Goal: Task Accomplishment & Management: Manage account settings

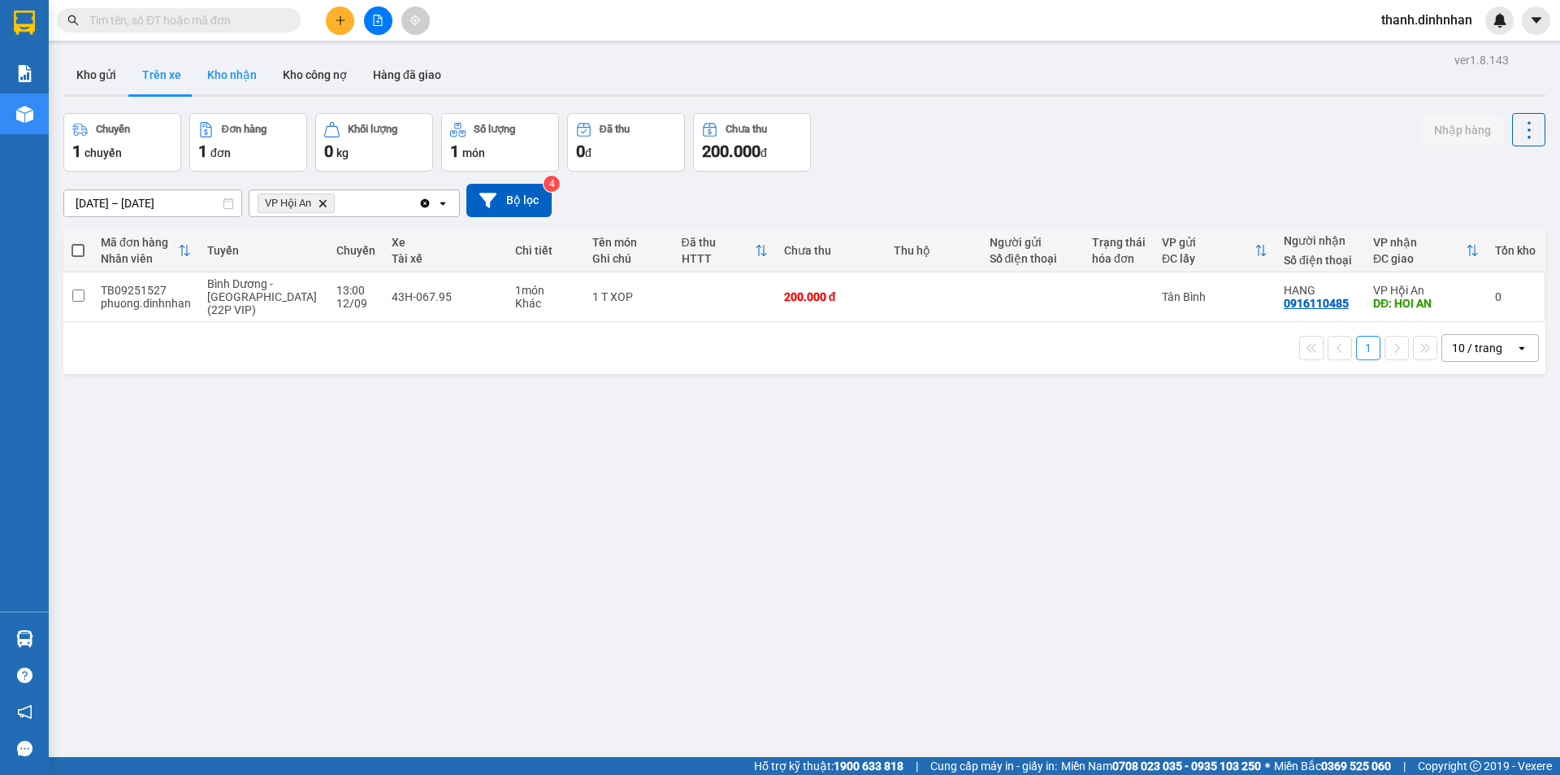
click at [228, 58] on button "Kho nhận" at bounding box center [232, 74] width 76 height 39
type input "[DATE] – [DATE]"
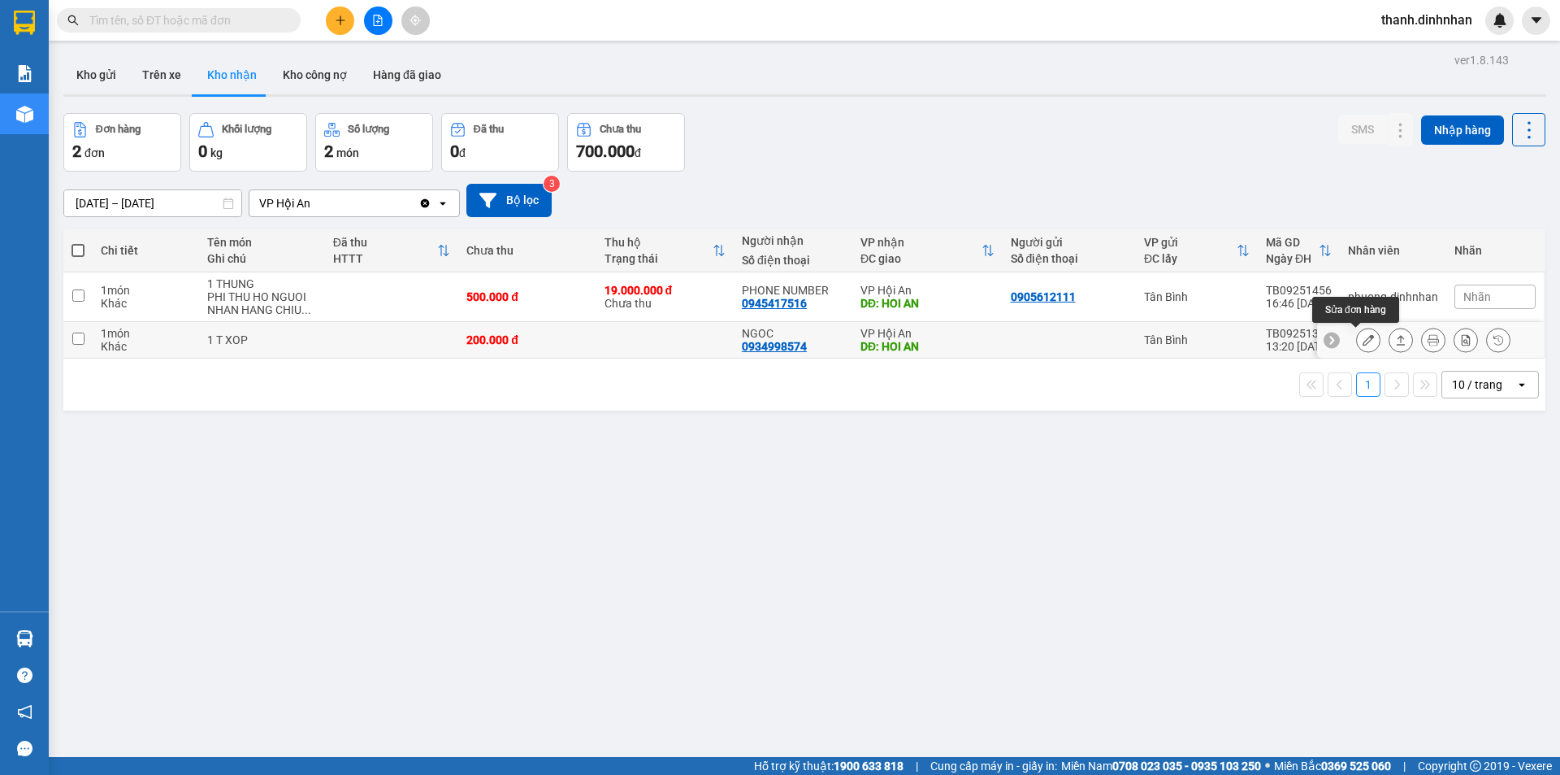
click at [1362, 342] on button at bounding box center [1368, 340] width 23 height 28
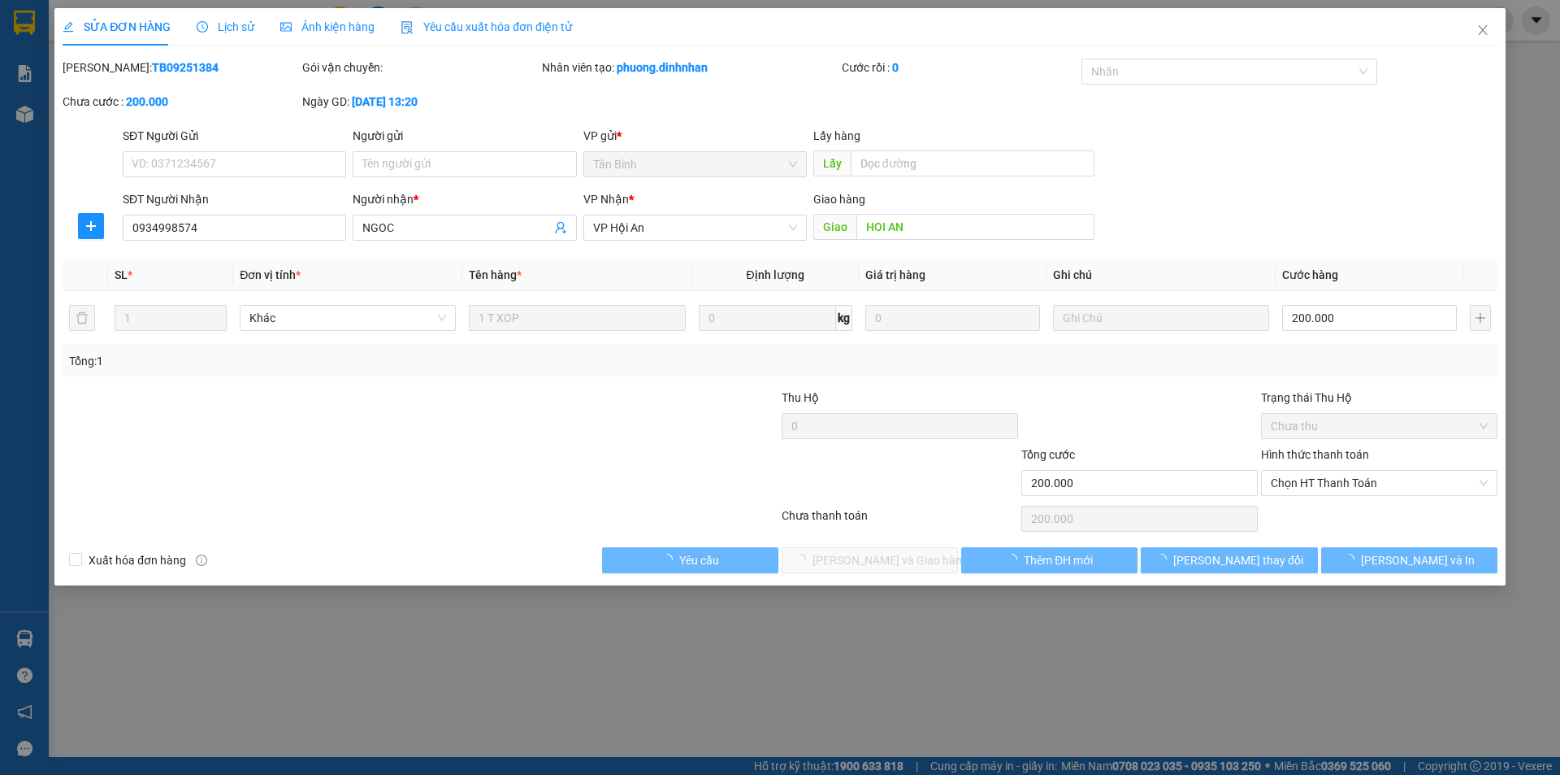
type input "0934998574"
type input "NGOC"
type input "HOI AN"
type input "200.000"
click at [1334, 481] on span "Chọn HT Thanh Toán" at bounding box center [1379, 483] width 217 height 24
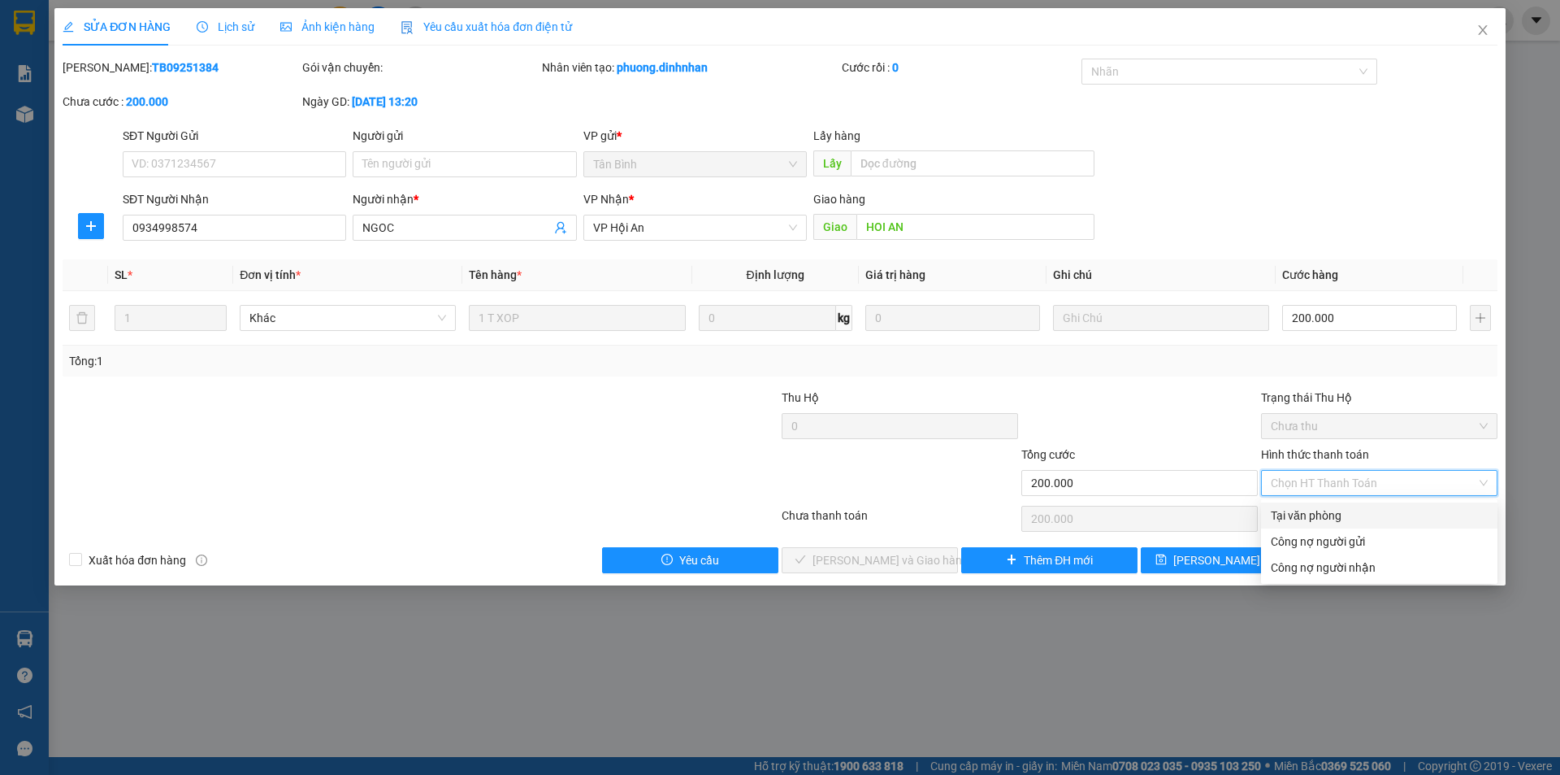
click at [1315, 512] on div "Tại văn phòng" at bounding box center [1379, 515] width 217 height 18
type input "0"
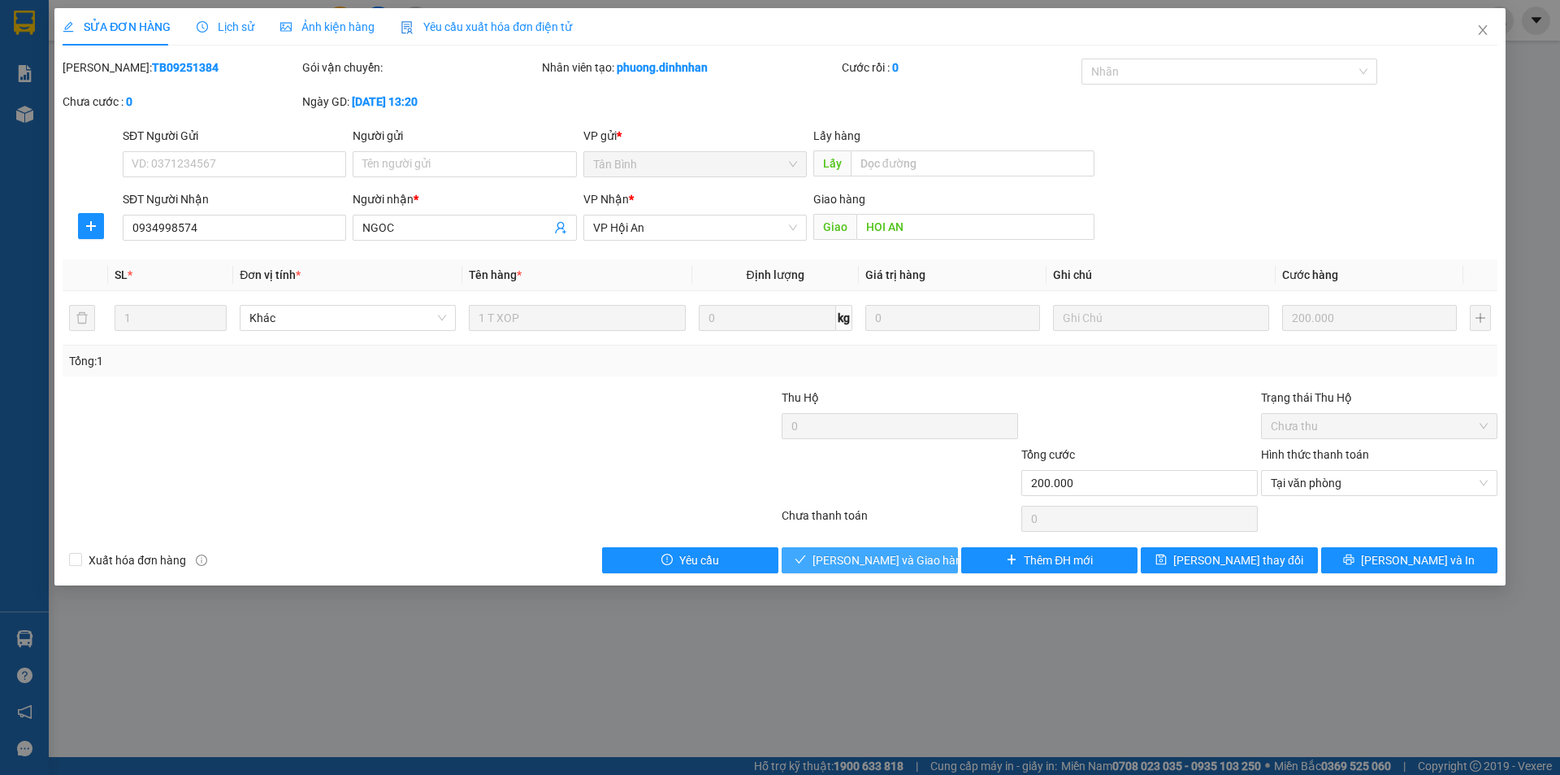
click at [888, 559] on span "[PERSON_NAME] và Giao hàng" at bounding box center [891, 560] width 156 height 18
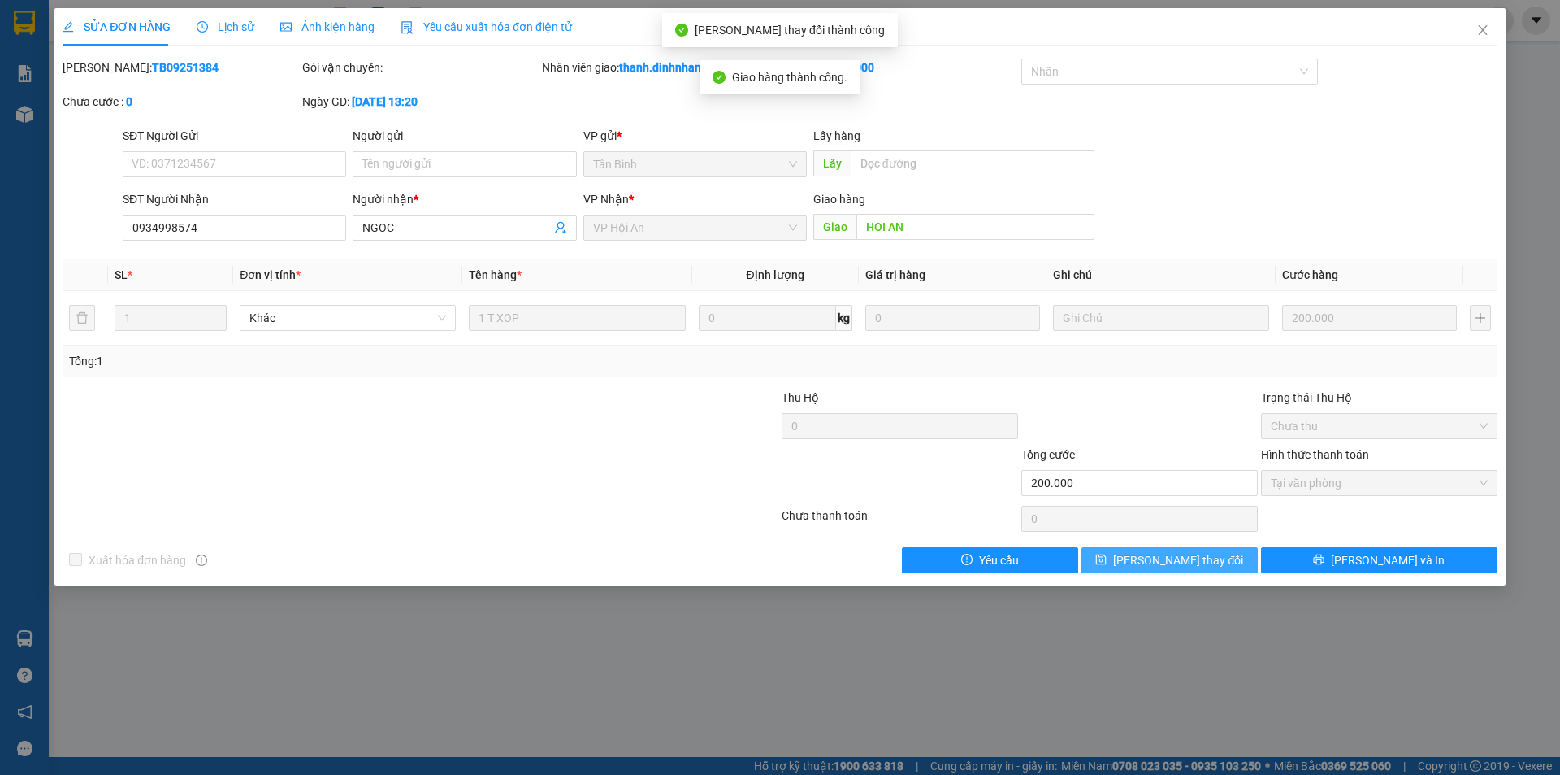
click at [1115, 557] on button "[PERSON_NAME] thay đổi" at bounding box center [1170, 560] width 176 height 26
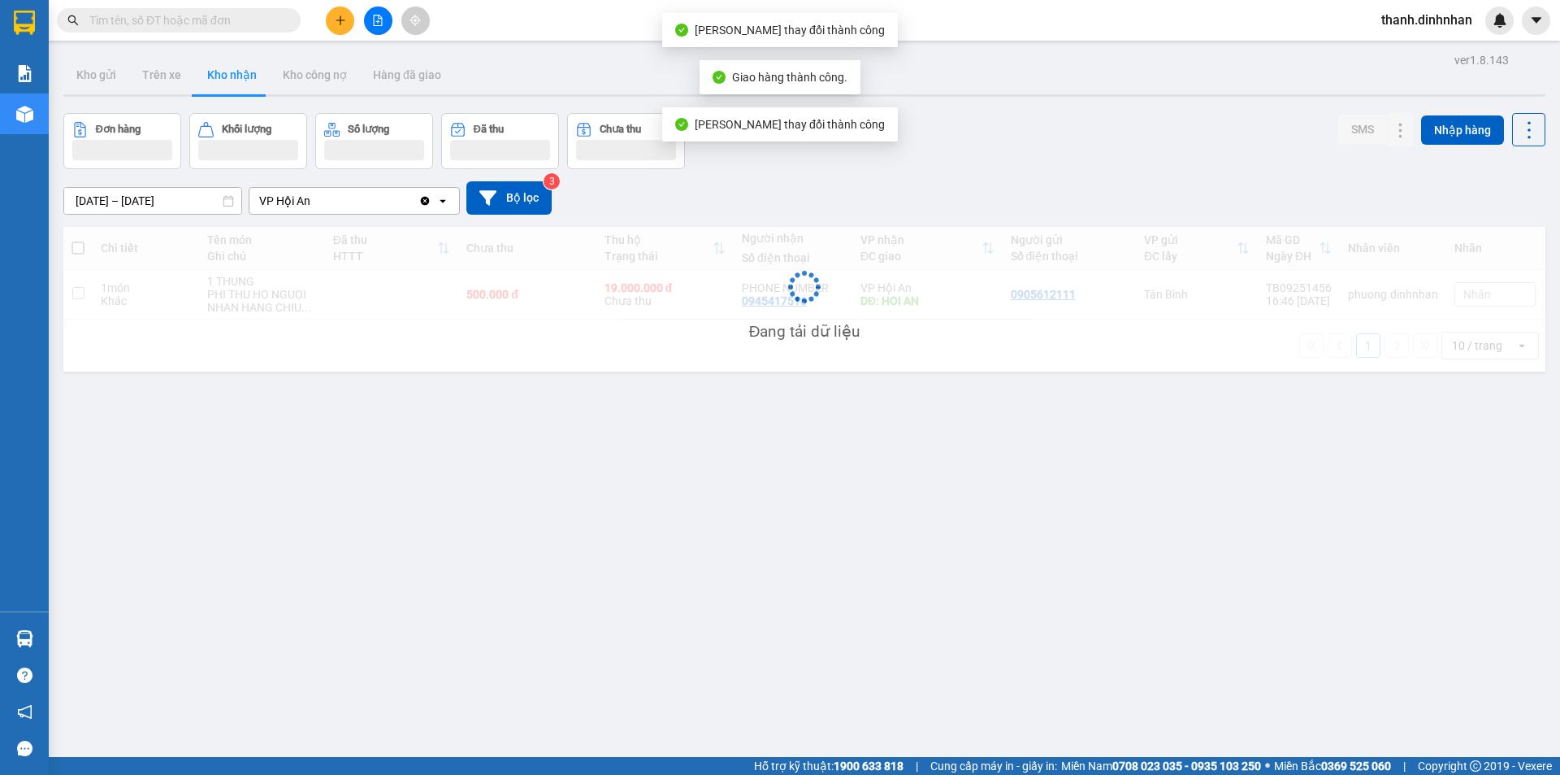
click at [540, 622] on div "ver 1.8.143 Kho gửi Trên xe Kho nhận Kho công nợ Hàng đã giao Đơn hàng Khối lượ…" at bounding box center [804, 436] width 1495 height 775
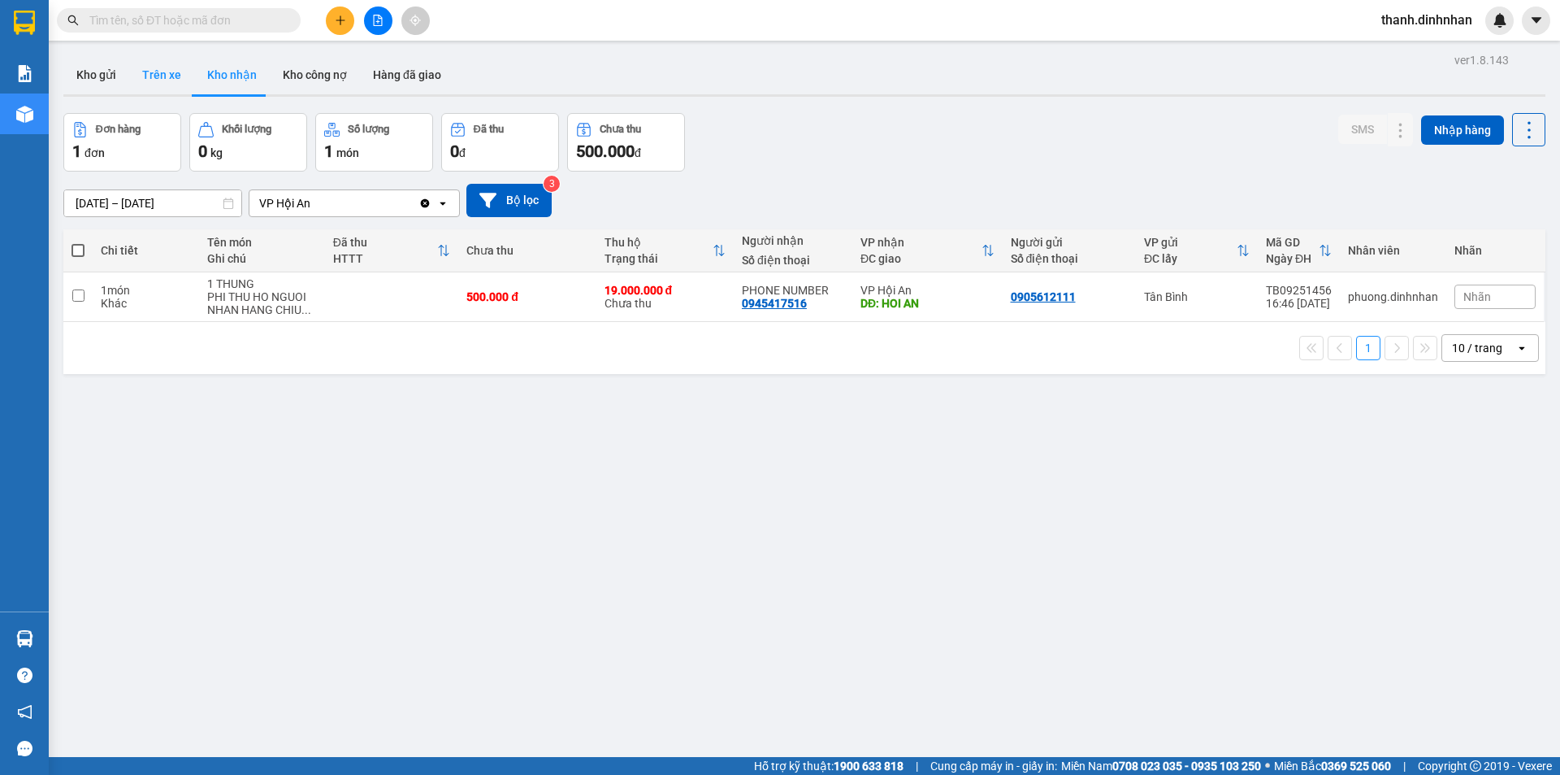
click at [160, 79] on button "Trên xe" at bounding box center [161, 74] width 65 height 39
type input "[DATE] – [DATE]"
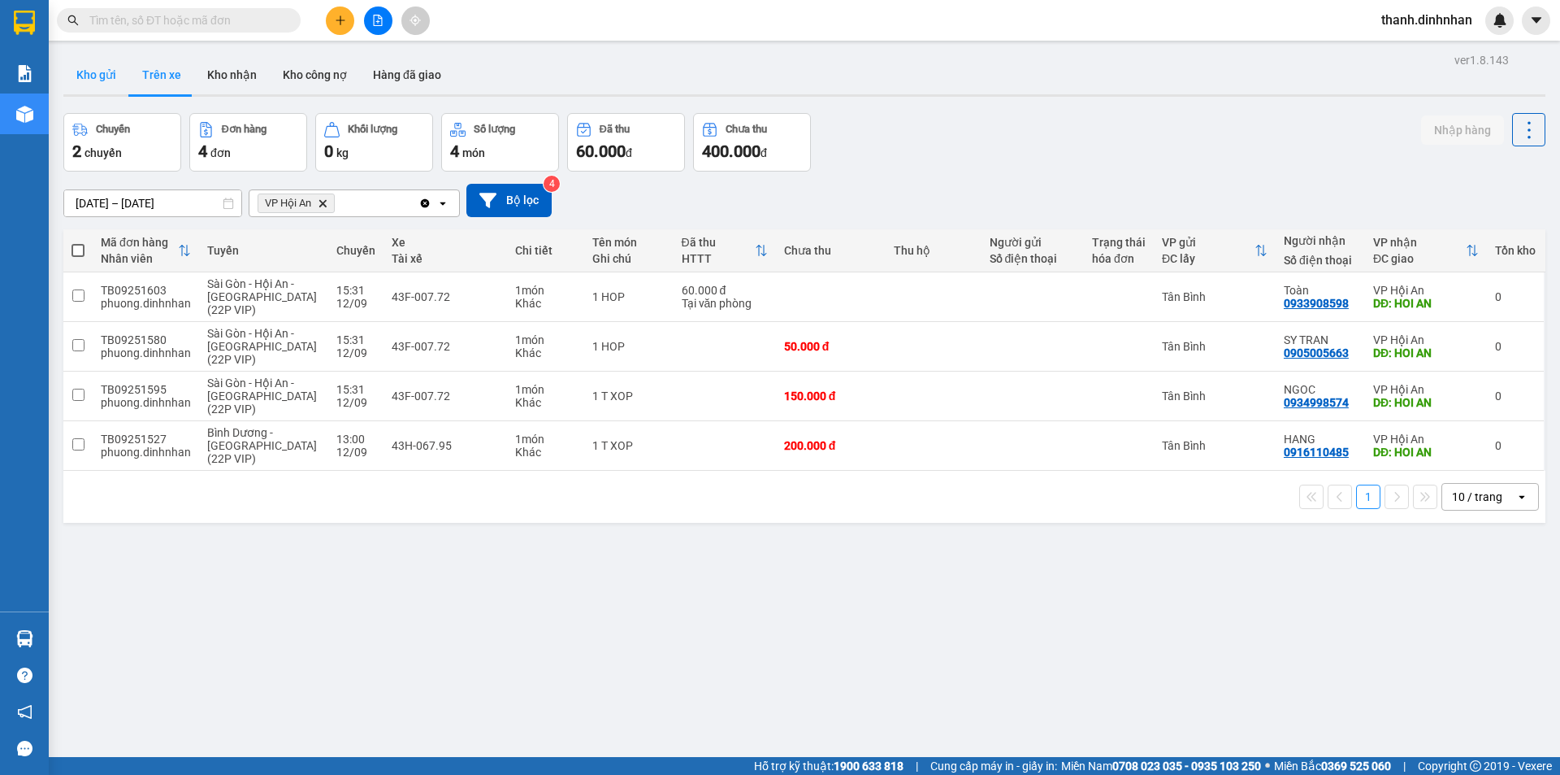
click at [111, 76] on button "Kho gửi" at bounding box center [96, 74] width 66 height 39
